Goal: Task Accomplishment & Management: Manage account settings

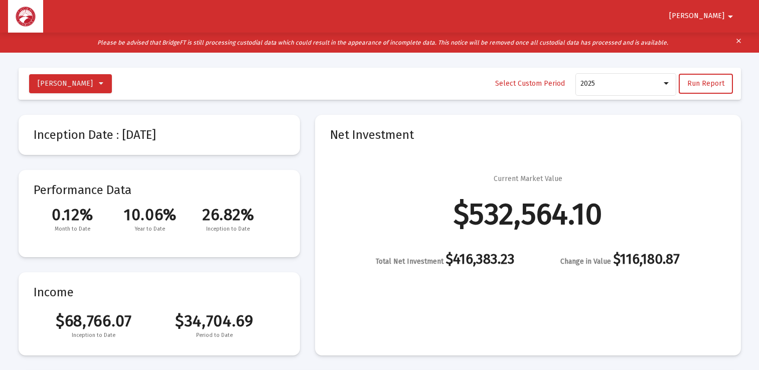
select select "View all"
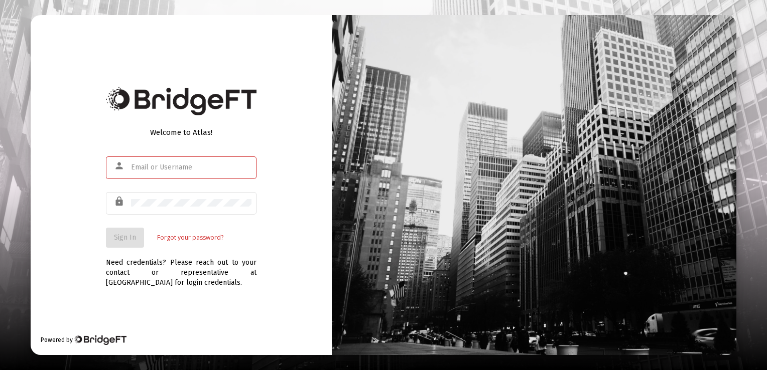
type input "[EMAIL_ADDRESS][DOMAIN_NAME]"
click at [122, 239] on span "Sign In" at bounding box center [125, 237] width 22 height 9
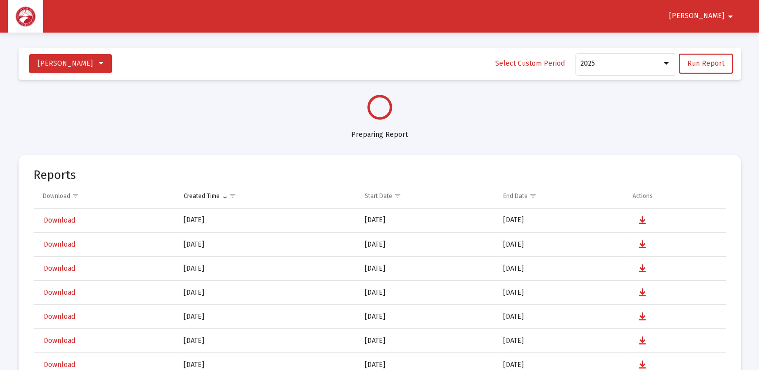
select select "View all"
